Goal: Task Accomplishment & Management: Use online tool/utility

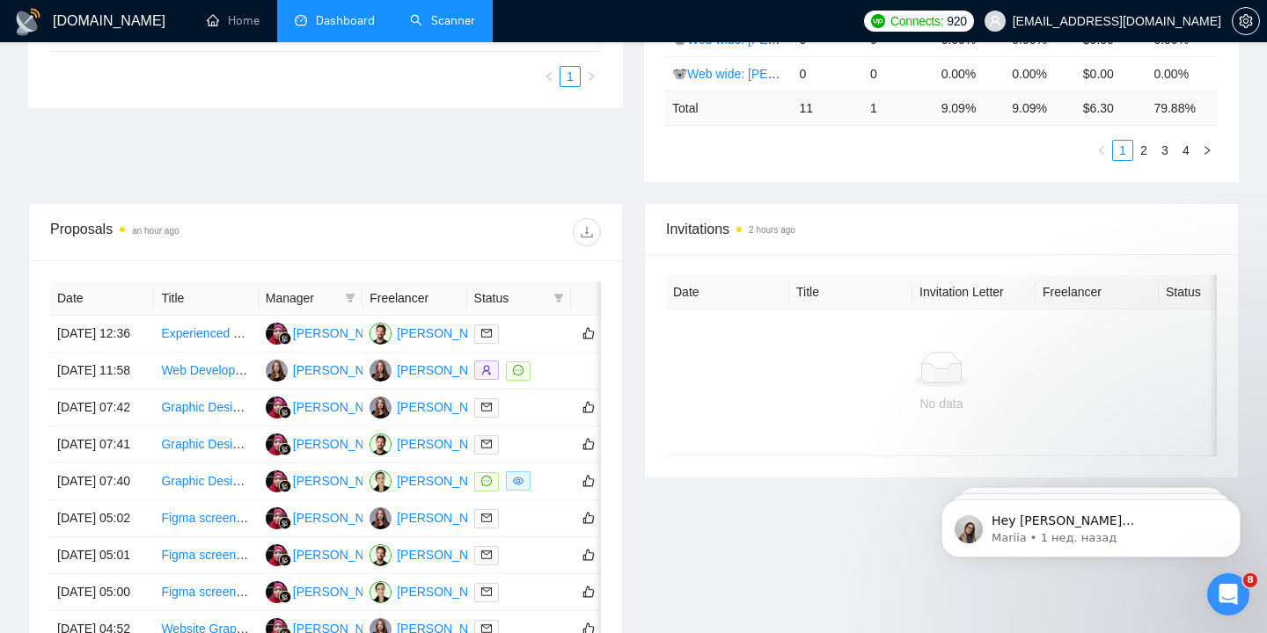
click at [448, 28] on link "Scanner" at bounding box center [442, 20] width 65 height 15
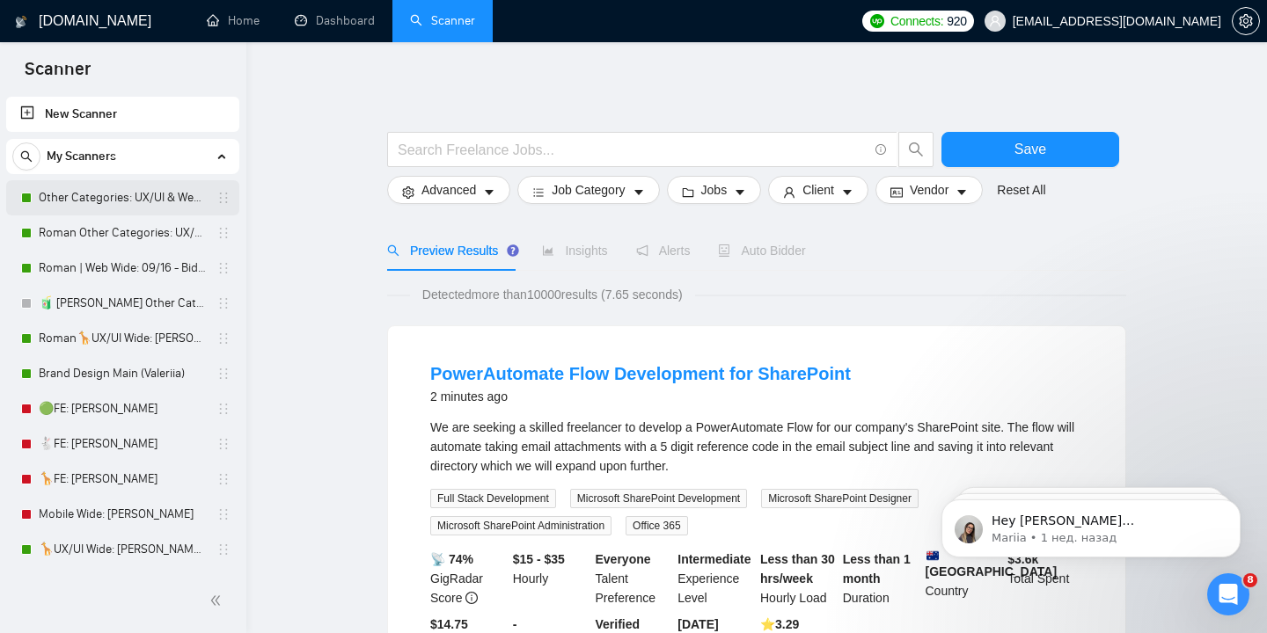
click at [167, 201] on link "Other Categories: UX/UI & Web design Valeriia" at bounding box center [122, 197] width 167 height 35
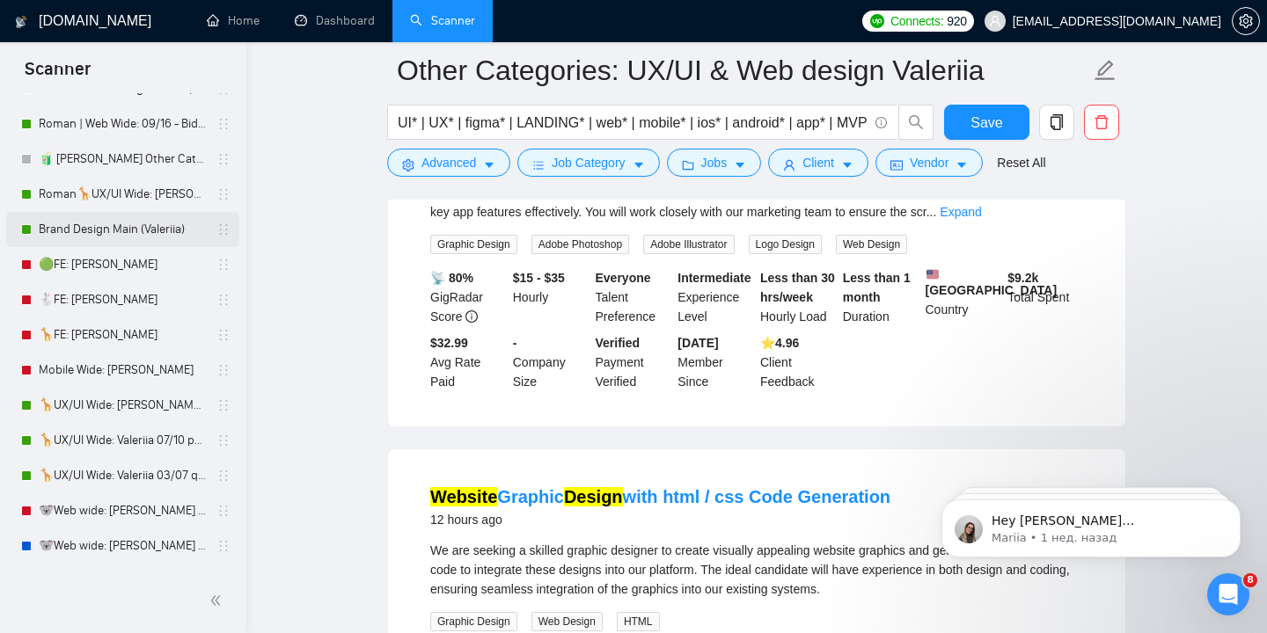
scroll to position [149, 0]
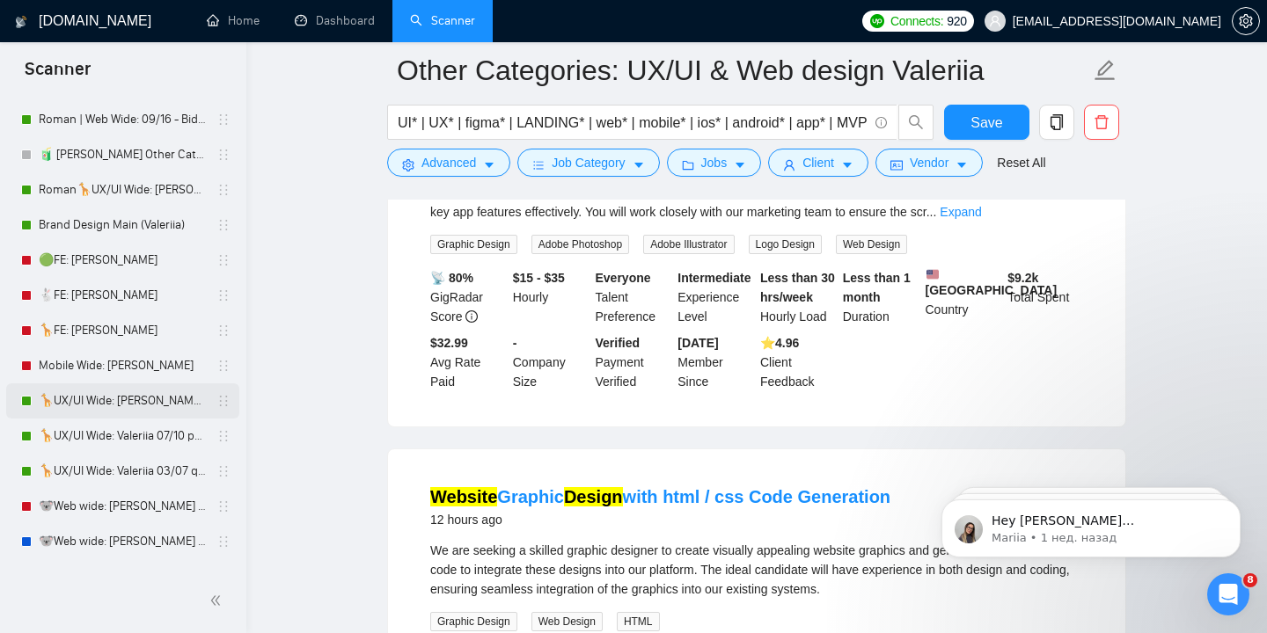
click at [173, 399] on link "🦒UX/UI Wide: [PERSON_NAME] 03/07 old" at bounding box center [122, 401] width 167 height 35
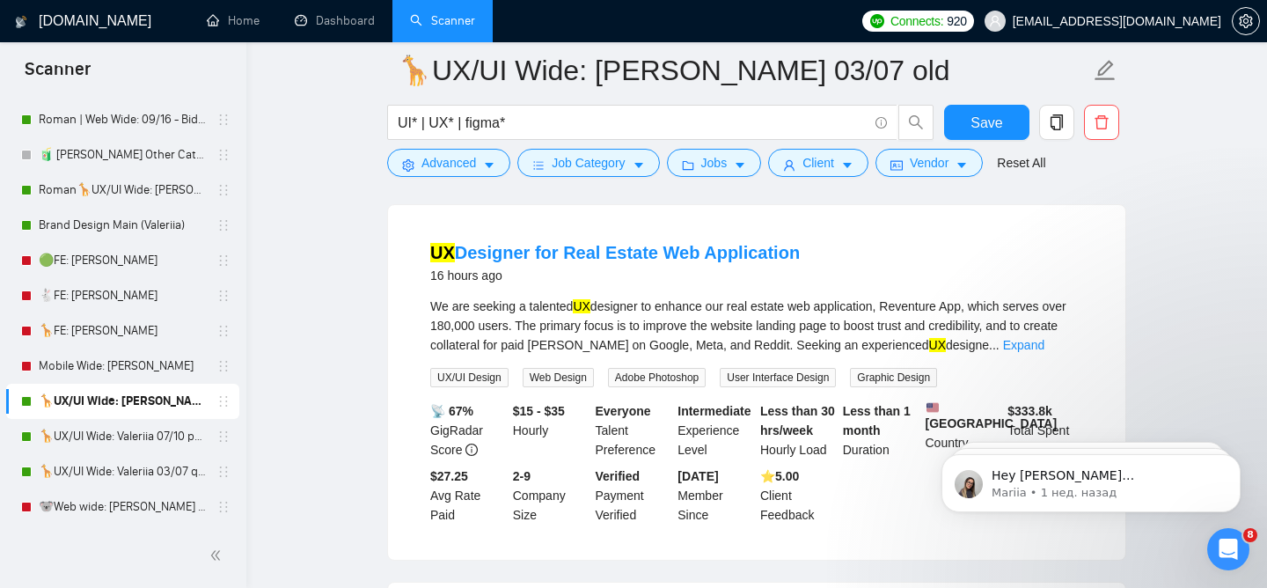
scroll to position [537, 0]
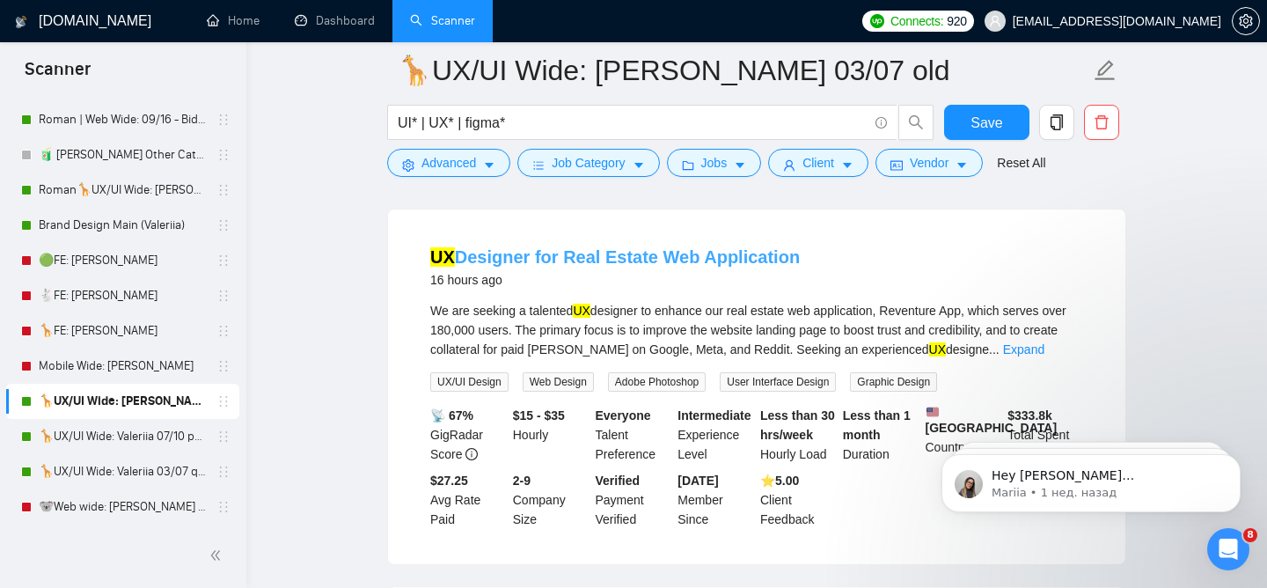
click at [663, 267] on link "UX Designer for Real Estate Web Application" at bounding box center [615, 256] width 370 height 19
drag, startPoint x: 805, startPoint y: 260, endPoint x: 531, endPoint y: 250, distance: 273.8
click at [531, 250] on li "UX Designer for Real Estate Web Application 16 hours ago We are seeking a talen…" at bounding box center [756, 387] width 695 height 312
copy link "UX Designer for Real Estate Web Application"
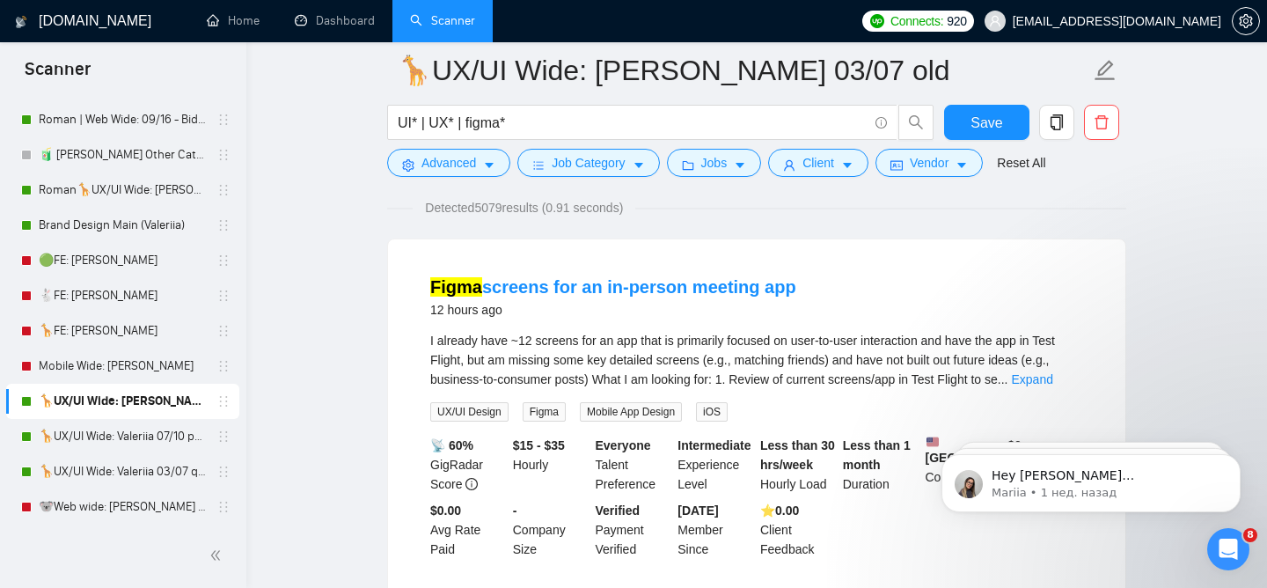
scroll to position [0, 0]
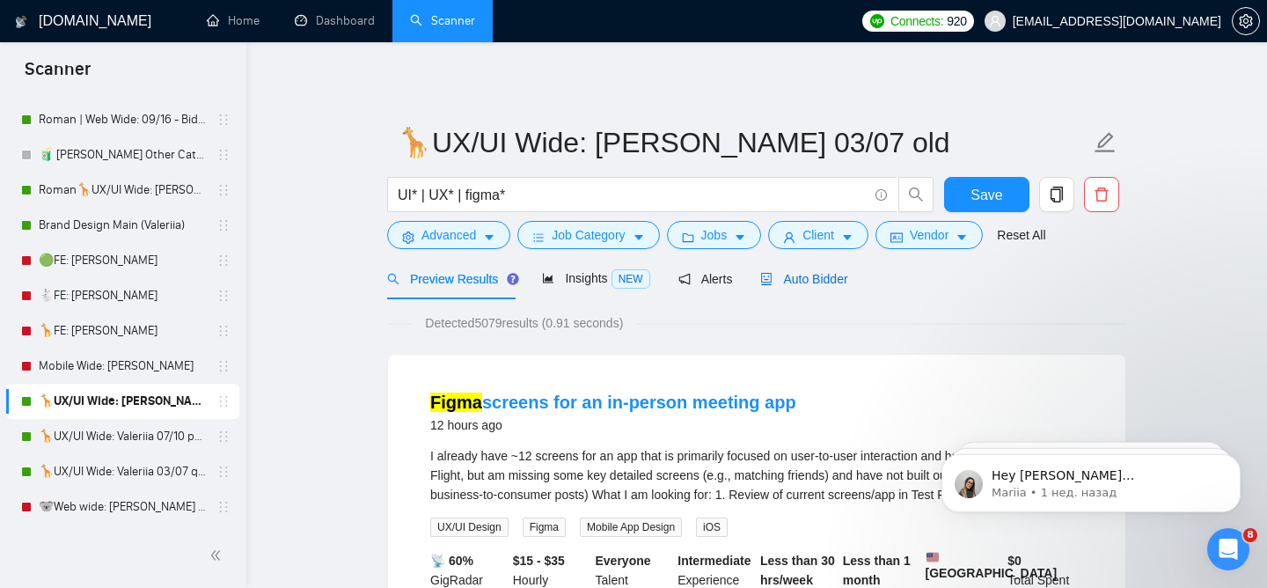
click at [808, 275] on span "Auto Bidder" at bounding box center [803, 279] width 87 height 14
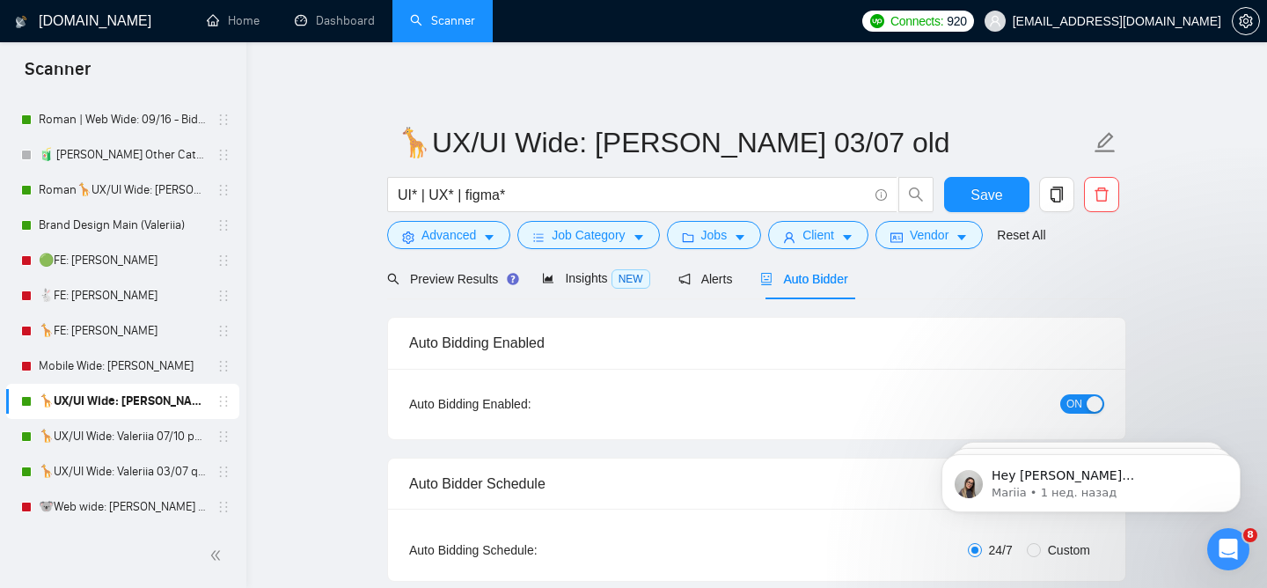
radio input "false"
radio input "true"
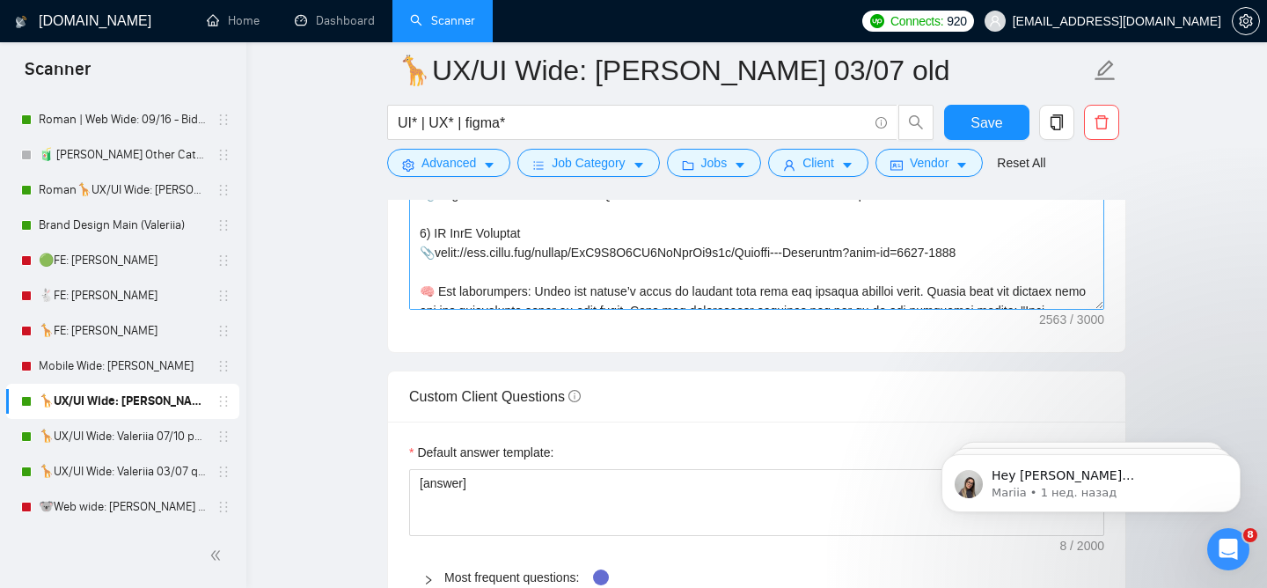
scroll to position [736, 0]
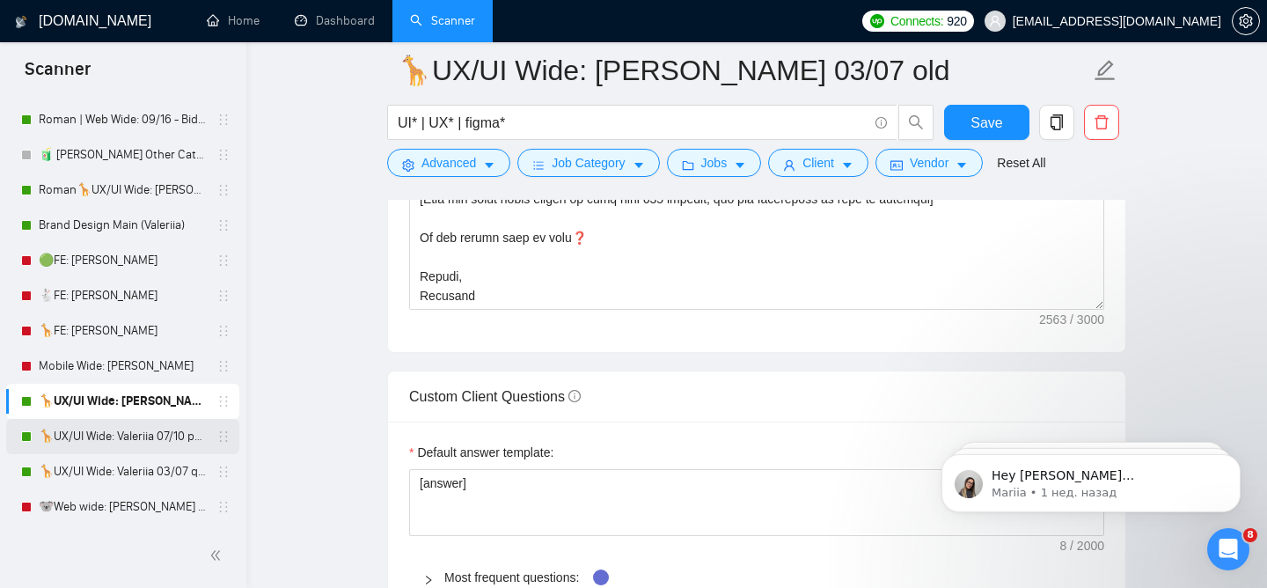
click at [162, 441] on link "🦒UX/UI Wide: Valeriia 07/10 portfolio" at bounding box center [122, 436] width 167 height 35
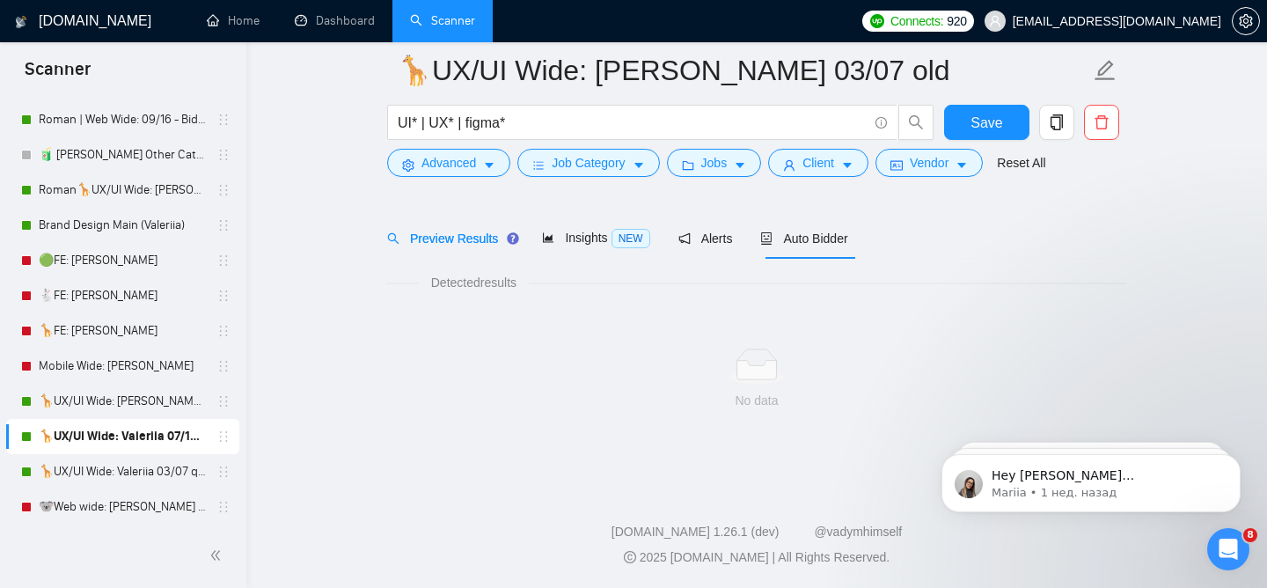
scroll to position [55, 0]
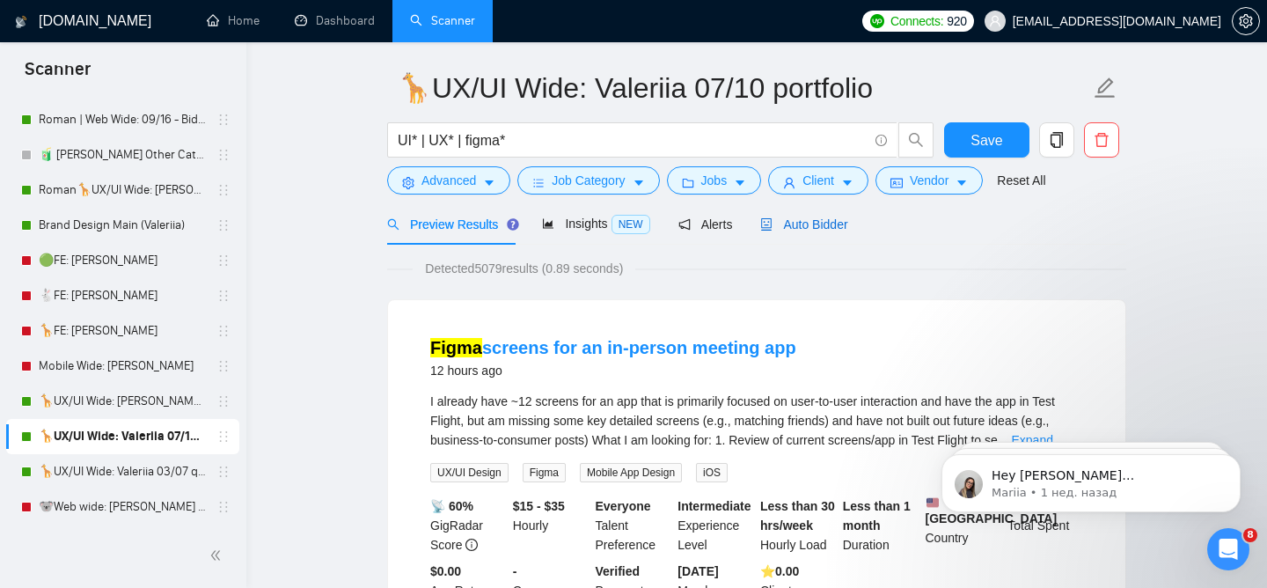
click at [827, 223] on span "Auto Bidder" at bounding box center [803, 224] width 87 height 14
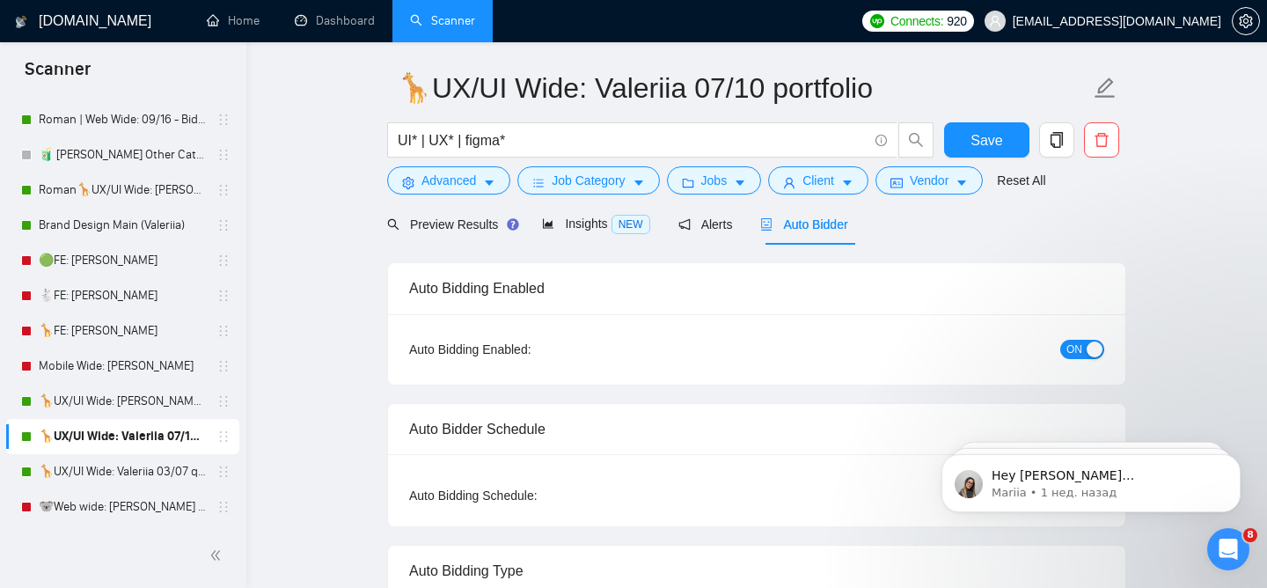
radio input "false"
radio input "true"
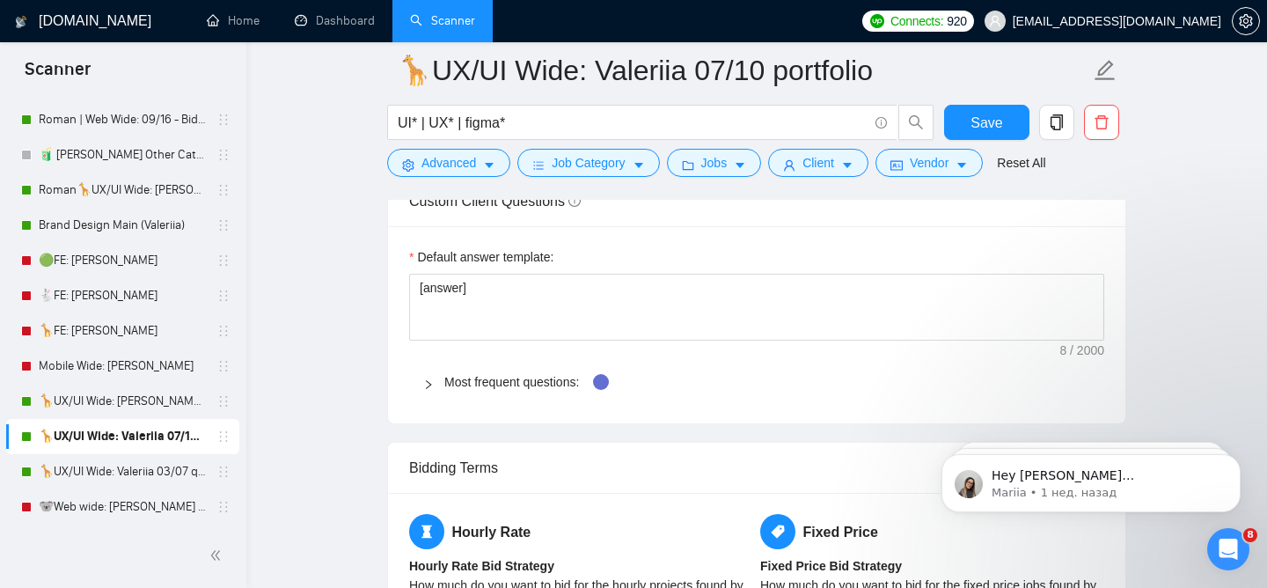
scroll to position [2716, 0]
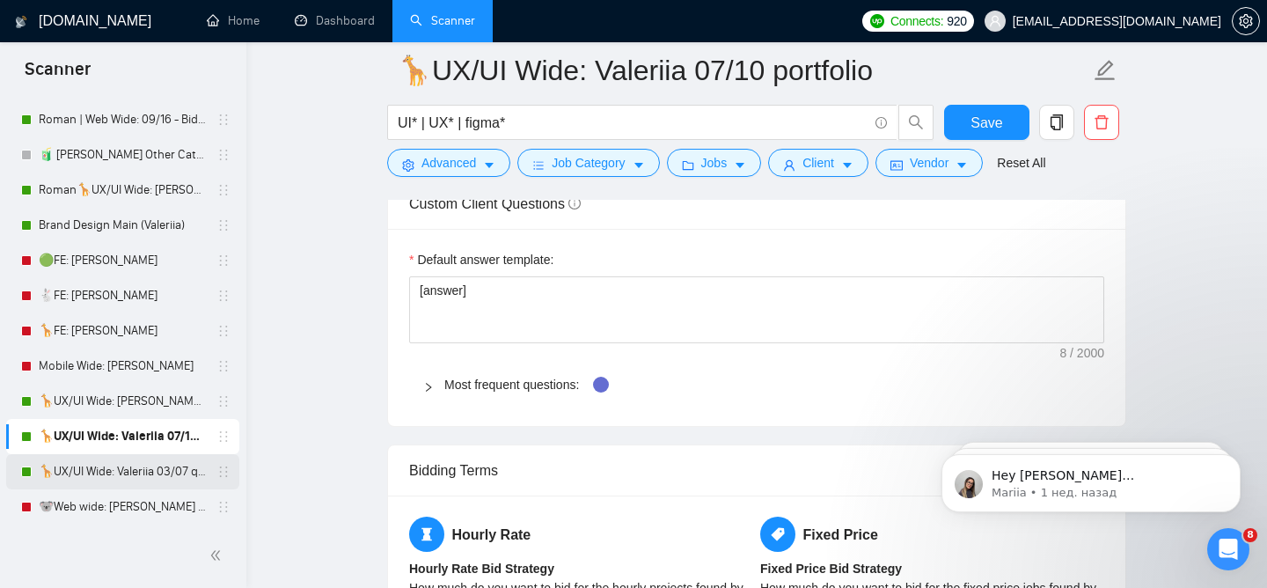
click at [177, 473] on link "🦒UX/UI Wide: Valeriia 03/07 quest" at bounding box center [122, 471] width 167 height 35
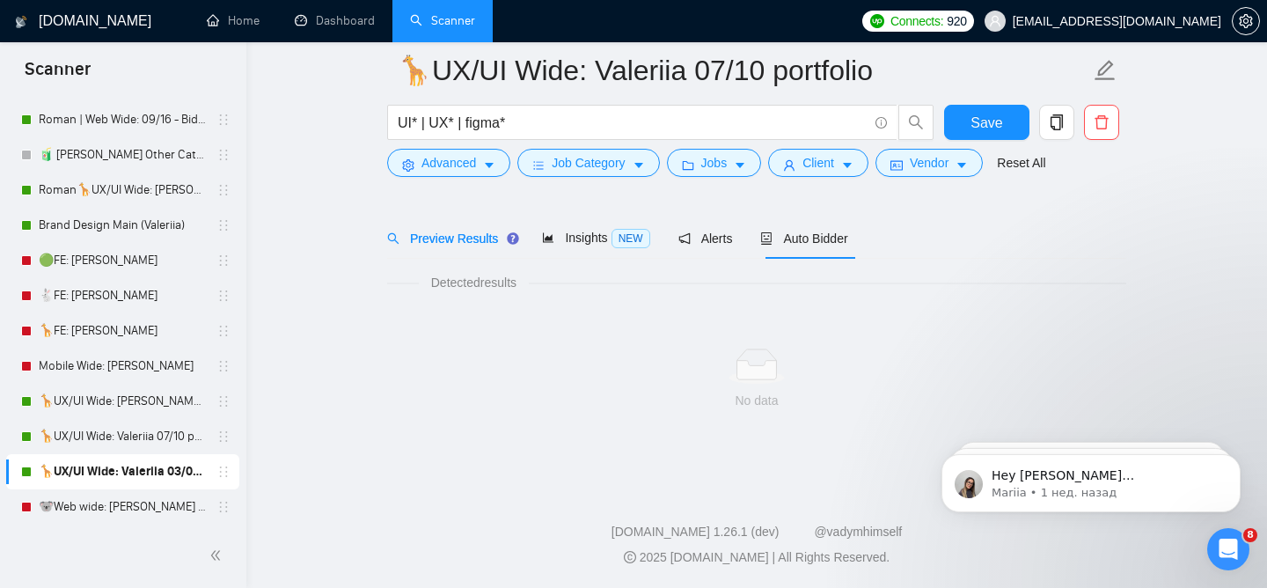
scroll to position [55, 0]
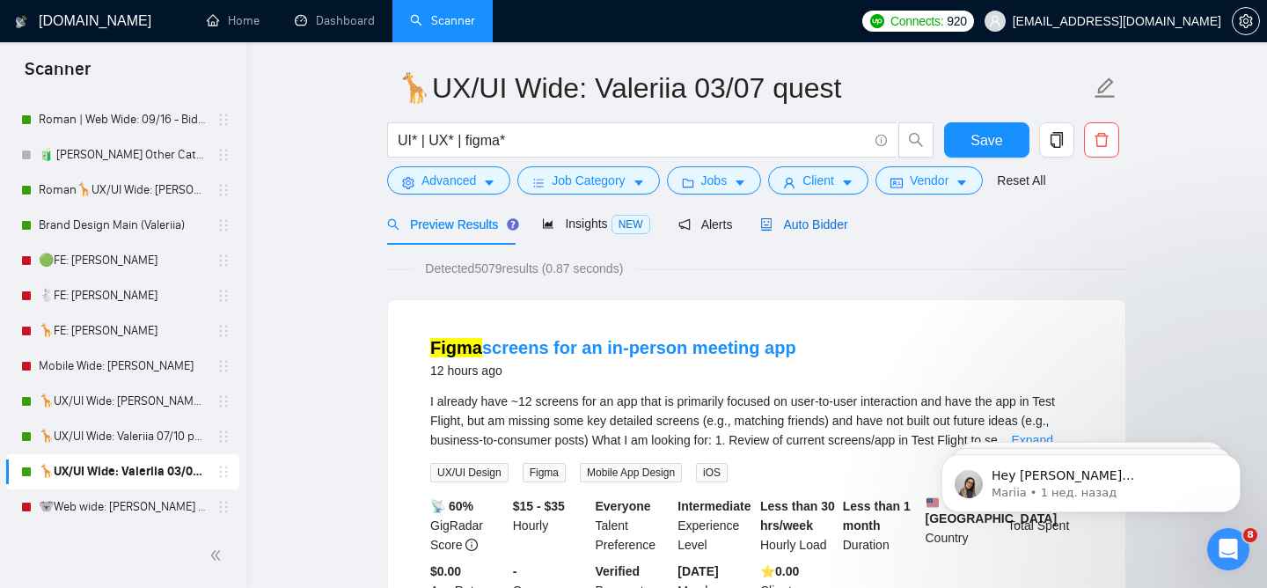
click at [826, 223] on span "Auto Bidder" at bounding box center [803, 224] width 87 height 14
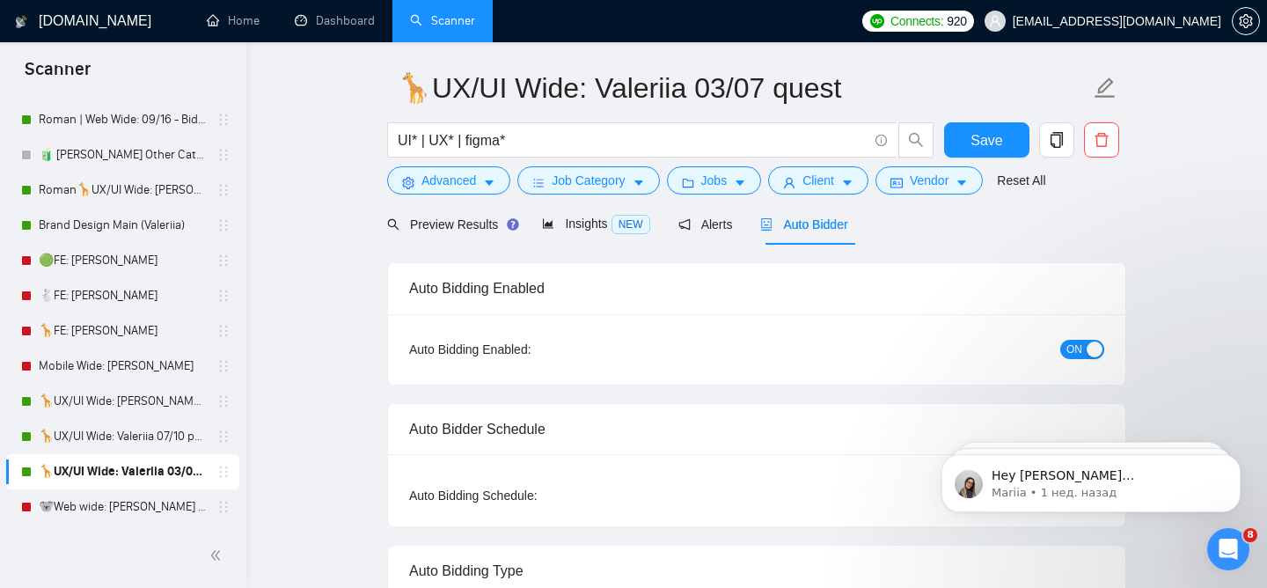
radio input "false"
radio input "true"
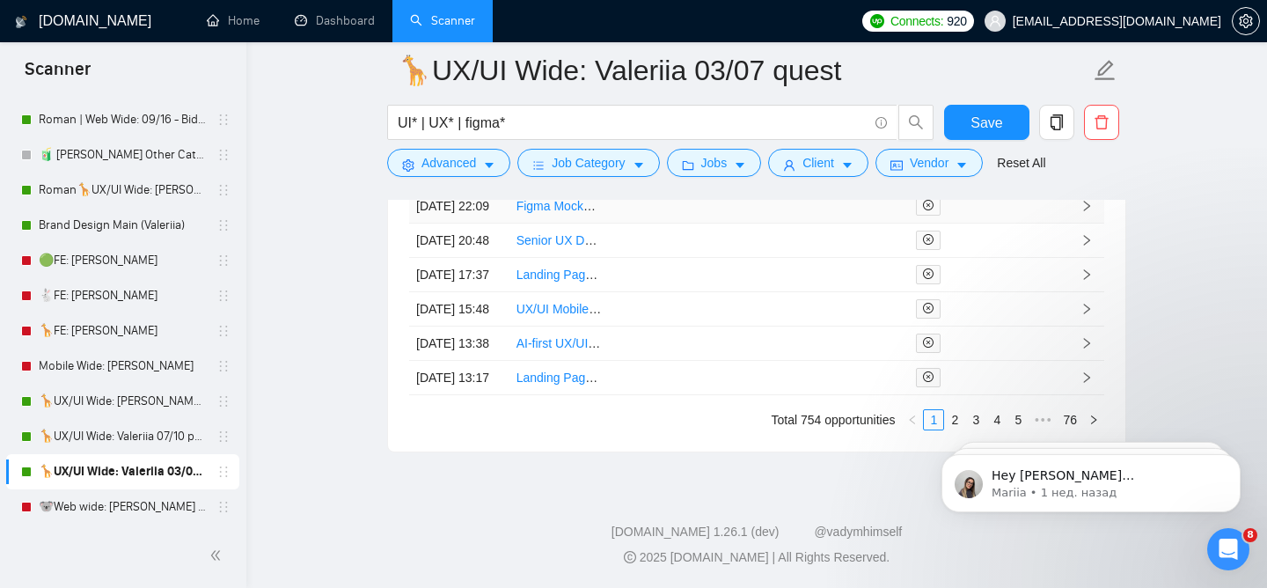
scroll to position [4959, 0]
